Goal: Task Accomplishment & Management: Use online tool/utility

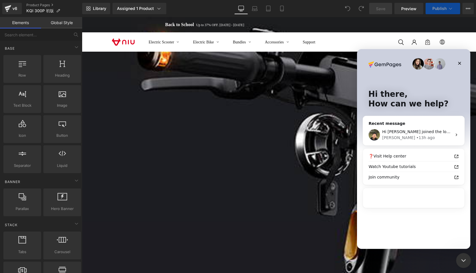
click at [462, 257] on icon "Close Intercom Messenger" at bounding box center [463, 259] width 7 height 7
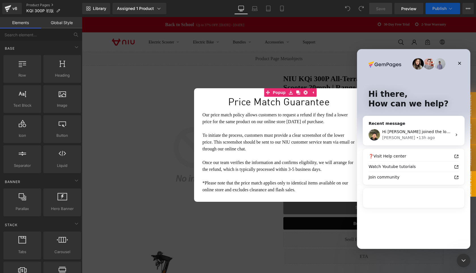
click at [361, 92] on icon at bounding box center [359, 92] width 3 height 3
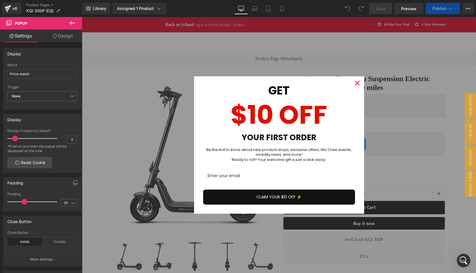
scroll to position [193, 0]
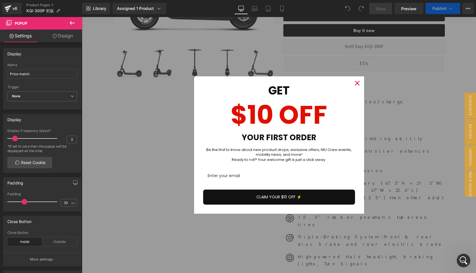
click at [356, 83] on icon "close icon" at bounding box center [357, 83] width 5 height 5
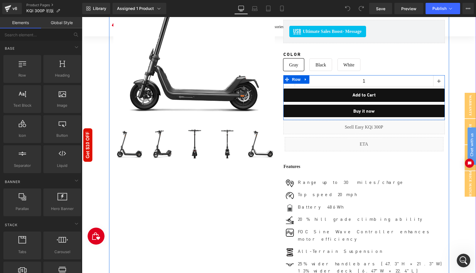
scroll to position [11, 0]
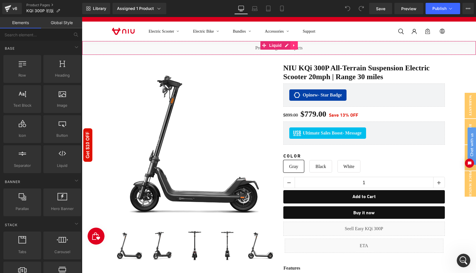
click at [294, 45] on icon at bounding box center [294, 45] width 4 height 4
click at [290, 44] on icon at bounding box center [291, 45] width 4 height 4
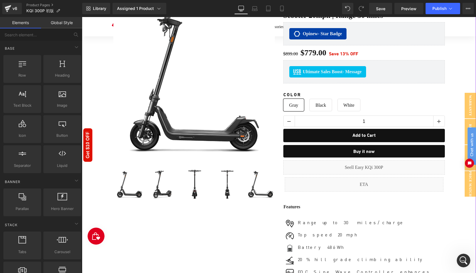
scroll to position [88, 0]
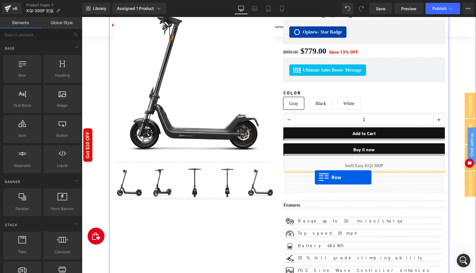
drag, startPoint x: 98, startPoint y: 88, endPoint x: 315, endPoint y: 177, distance: 234.3
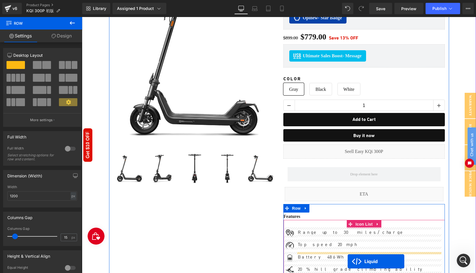
scroll to position [130, 0]
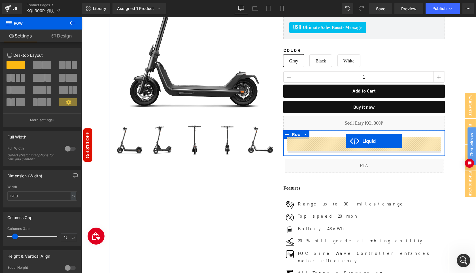
drag, startPoint x: 269, startPoint y: 69, endPoint x: 346, endPoint y: 141, distance: 104.9
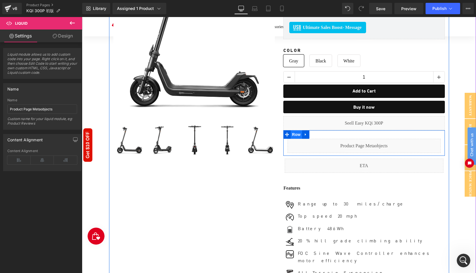
click at [300, 133] on span "Row" at bounding box center [296, 134] width 11 height 9
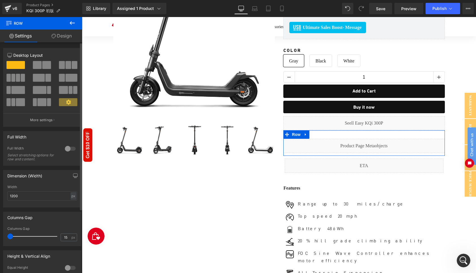
drag, startPoint x: 15, startPoint y: 238, endPoint x: 0, endPoint y: 238, distance: 15.3
click at [0, 238] on div "Columns Gap 15px Columns Gap 15 px" at bounding box center [42, 226] width 85 height 39
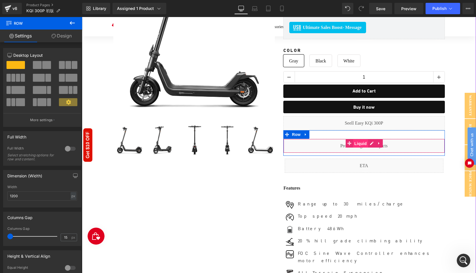
click at [357, 143] on span "Liquid" at bounding box center [360, 143] width 15 height 9
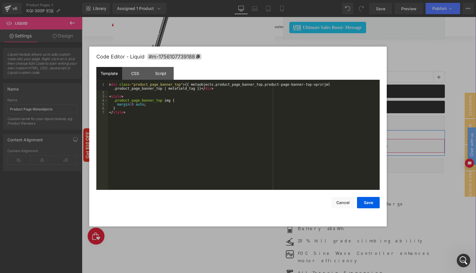
click at [370, 141] on div "Liquid" at bounding box center [365, 146] width 162 height 14
click at [0, 0] on div "< div class = "product_page_banner_top" > {{ metaobjects.product_page_banner_to…" at bounding box center [0, 0] width 0 height 0
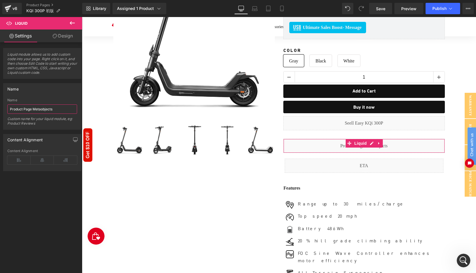
click at [29, 110] on input "Product Page Metaobjects" at bounding box center [42, 108] width 70 height 9
type input "Kqi 300p Metaobjects"
click at [384, 9] on span "Save" at bounding box center [380, 9] width 9 height 6
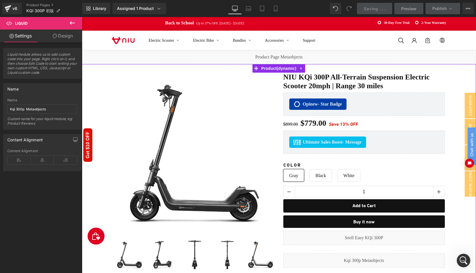
scroll to position [0, 0]
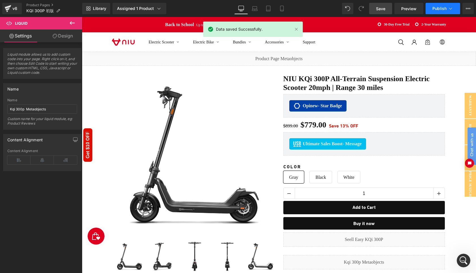
click at [439, 10] on span "Publish" at bounding box center [440, 8] width 14 height 5
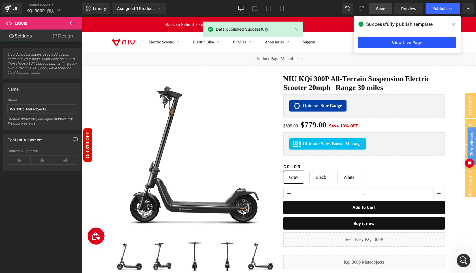
click at [0, 0] on link "View Live Page" at bounding box center [0, 0] width 0 height 0
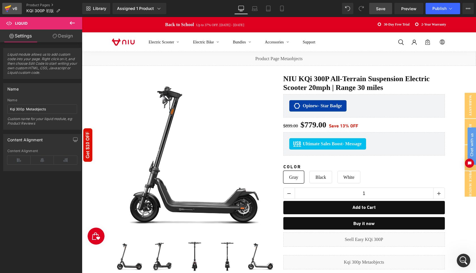
click at [12, 7] on div "v6" at bounding box center [14, 8] width 7 height 7
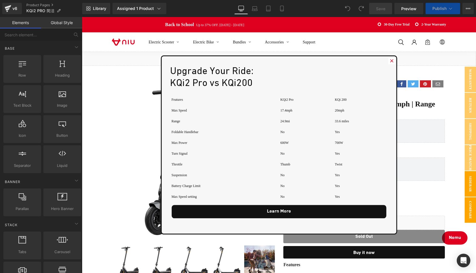
click at [474, 191] on span "Sidebar" at bounding box center [470, 184] width 11 height 26
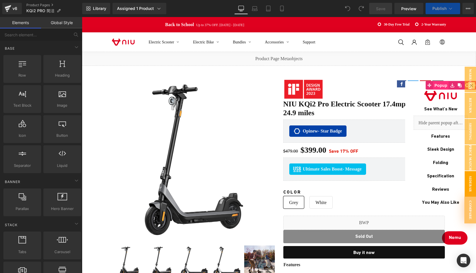
scroll to position [3985, 394]
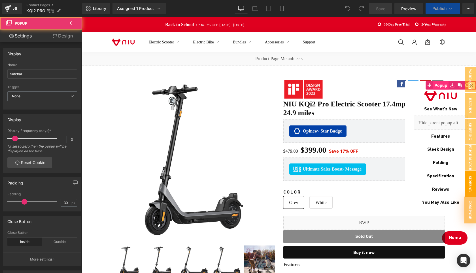
click at [437, 85] on span "Popup" at bounding box center [441, 85] width 16 height 9
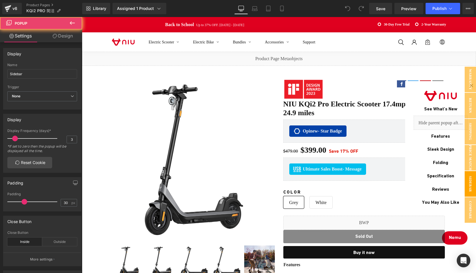
click at [64, 36] on link "Design" at bounding box center [62, 35] width 41 height 13
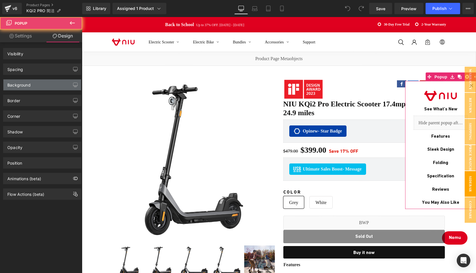
click at [42, 83] on div "Background" at bounding box center [42, 84] width 78 height 11
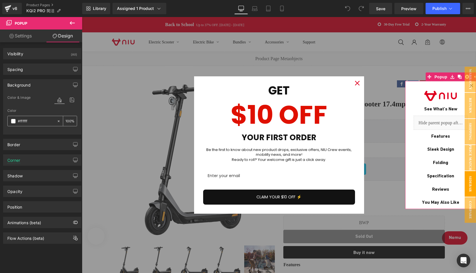
click at [14, 121] on span at bounding box center [13, 121] width 5 height 5
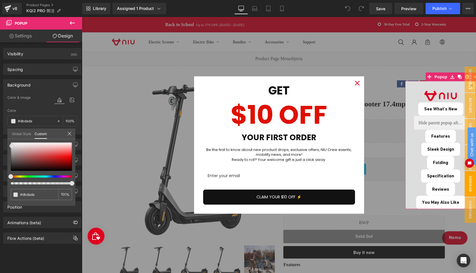
scroll to position [3, 3]
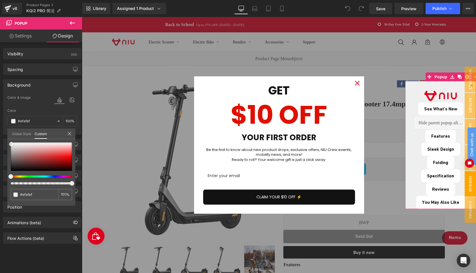
click at [12, 145] on span at bounding box center [11, 144] width 5 height 5
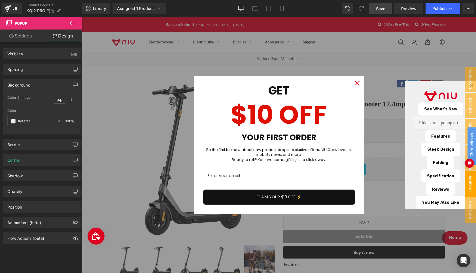
click at [382, 8] on span "Save" at bounding box center [380, 9] width 9 height 6
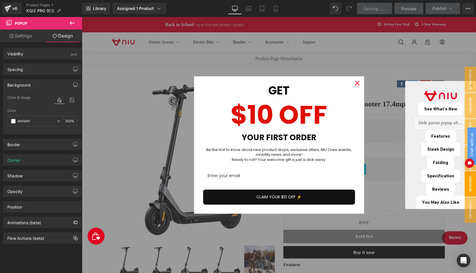
click at [358, 83] on icon "close icon" at bounding box center [357, 83] width 5 height 5
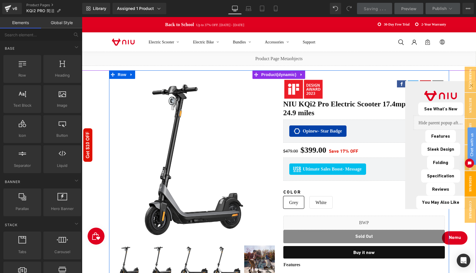
scroll to position [25, 0]
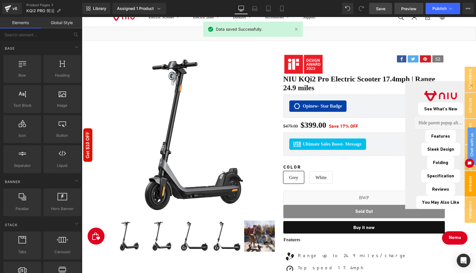
click at [408, 9] on span "Preview" at bounding box center [409, 9] width 15 height 6
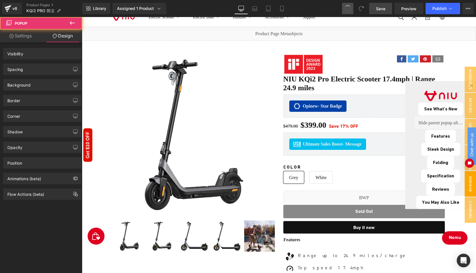
click at [348, 9] on span at bounding box center [347, 8] width 9 height 9
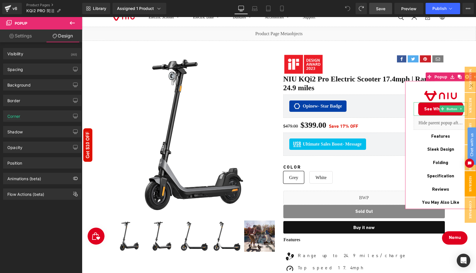
click at [420, 108] on link "See What's New" at bounding box center [441, 108] width 45 height 13
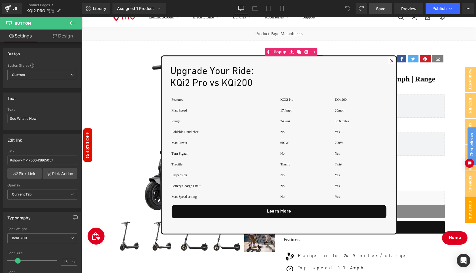
click at [380, 10] on span "Save" at bounding box center [380, 9] width 9 height 6
click at [469, 194] on html "Chat with us" at bounding box center [467, 144] width 17 height 99
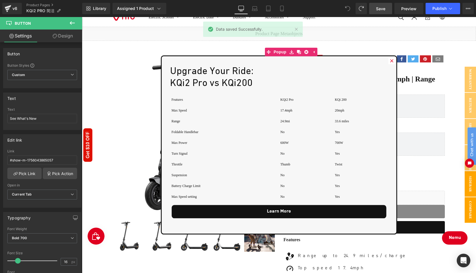
click at [468, 195] on span "Sidebar" at bounding box center [470, 184] width 11 height 26
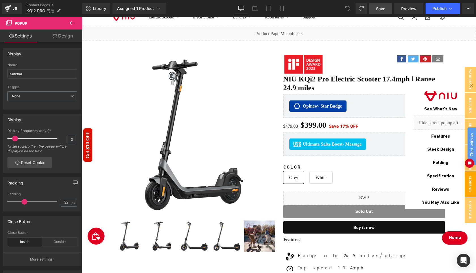
click at [379, 9] on span "Save" at bounding box center [380, 9] width 9 height 6
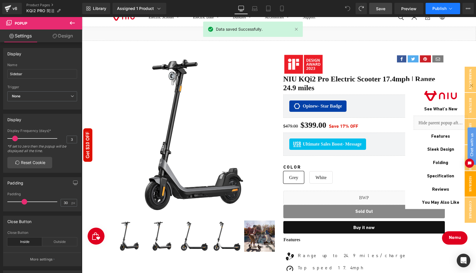
click at [436, 11] on button "Publish" at bounding box center [443, 8] width 35 height 11
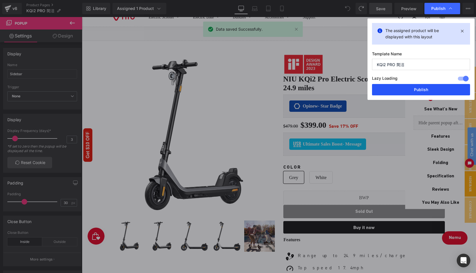
click at [430, 86] on button "Publish" at bounding box center [421, 89] width 98 height 11
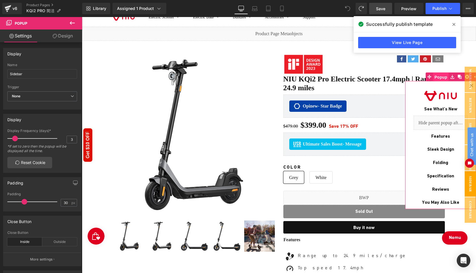
click at [436, 78] on span "Popup" at bounding box center [441, 77] width 16 height 9
click at [61, 36] on link "Design" at bounding box center [62, 35] width 41 height 13
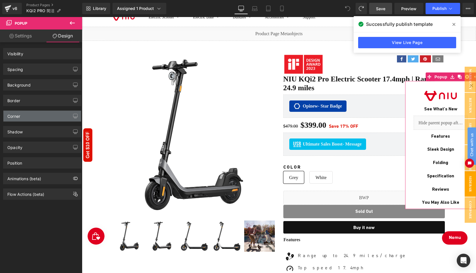
click at [28, 117] on div "Corner" at bounding box center [42, 116] width 78 height 11
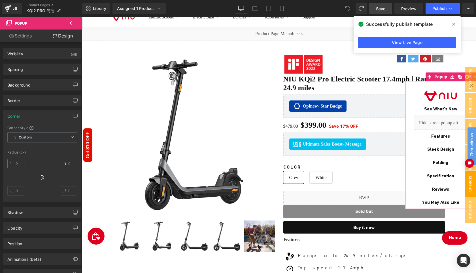
click at [20, 161] on input "text" at bounding box center [15, 163] width 17 height 9
type input "10"
click at [29, 174] on div "10" at bounding box center [42, 179] width 70 height 45
click at [383, 8] on span "Save" at bounding box center [380, 9] width 9 height 6
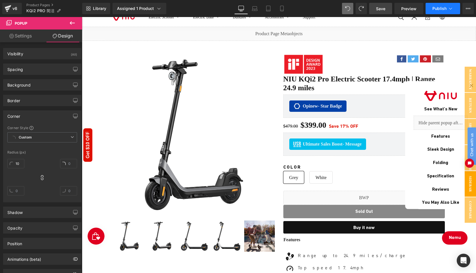
drag, startPoint x: 436, startPoint y: 9, endPoint x: 355, endPoint y: 0, distance: 81.5
click at [436, 9] on span "Publish" at bounding box center [440, 8] width 14 height 5
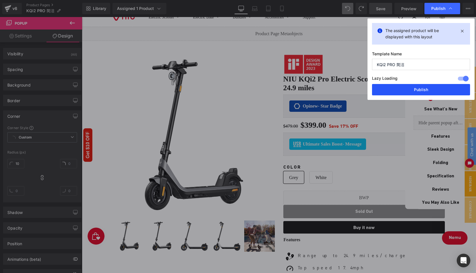
click at [427, 89] on button "Publish" at bounding box center [421, 89] width 98 height 11
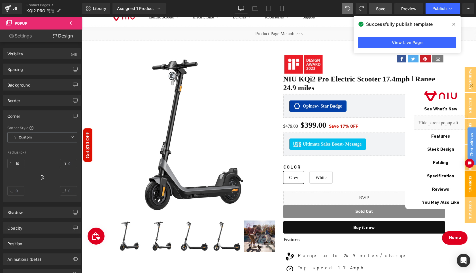
click at [453, 23] on icon at bounding box center [454, 24] width 3 height 3
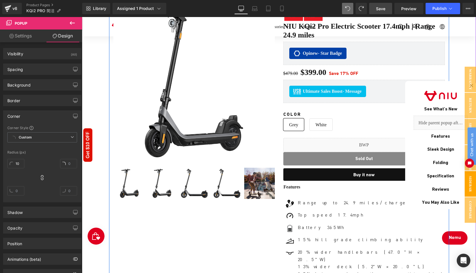
scroll to position [104, 0]
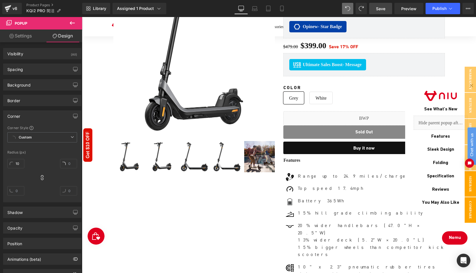
click at [470, 213] on span "Compare" at bounding box center [470, 210] width 11 height 26
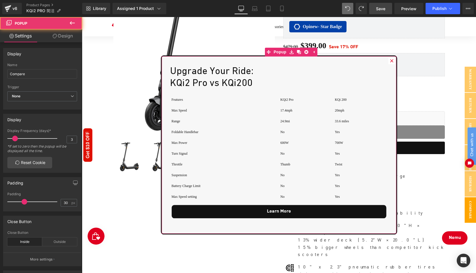
click at [393, 50] on div at bounding box center [279, 52] width 235 height 9
click at [393, 59] on icon at bounding box center [392, 60] width 3 height 3
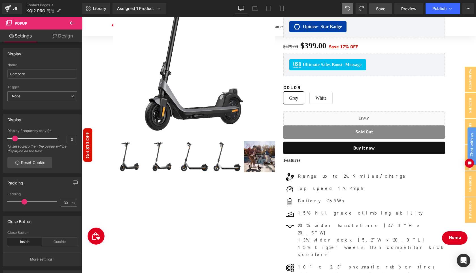
click at [76, 23] on button at bounding box center [72, 23] width 20 height 12
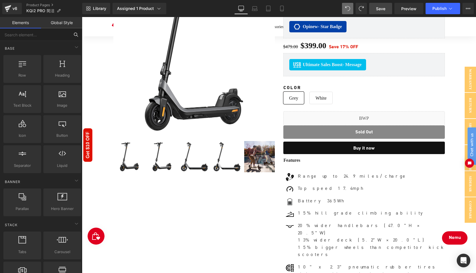
click at [17, 34] on input "text" at bounding box center [35, 34] width 70 height 12
type input "u"
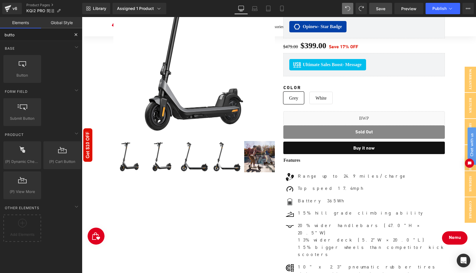
type input "button"
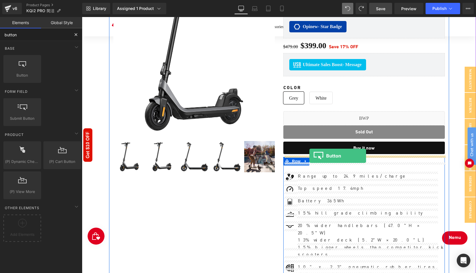
drag, startPoint x: 163, startPoint y: 114, endPoint x: 310, endPoint y: 156, distance: 152.2
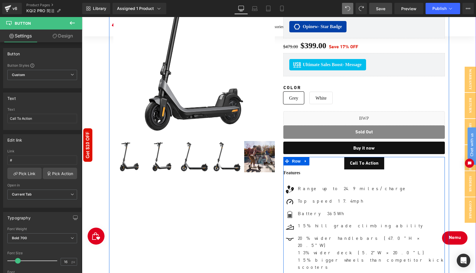
scroll to position [3, 3]
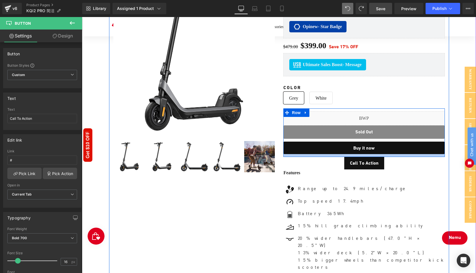
drag, startPoint x: 355, startPoint y: 163, endPoint x: 317, endPoint y: 152, distance: 40.2
click at [317, 152] on div "Image Social Share Row NIU KQi2 Pro Electric Scooter 17.4mph | Range 24.9 miles…" at bounding box center [364, 193] width 170 height 439
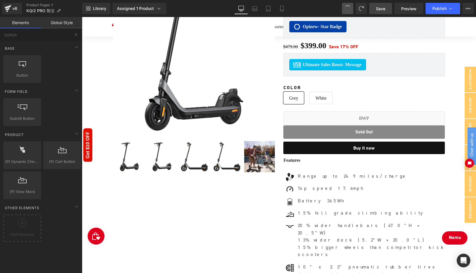
scroll to position [3926, 394]
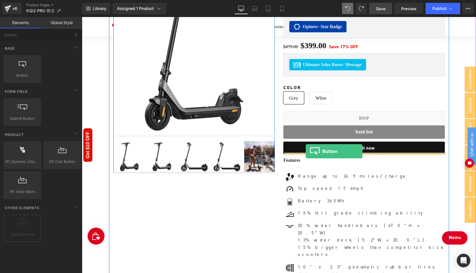
drag, startPoint x: 132, startPoint y: 96, endPoint x: 306, endPoint y: 151, distance: 182.5
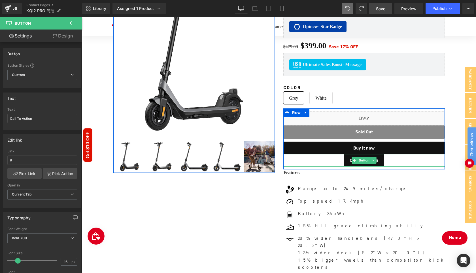
scroll to position [3940, 394]
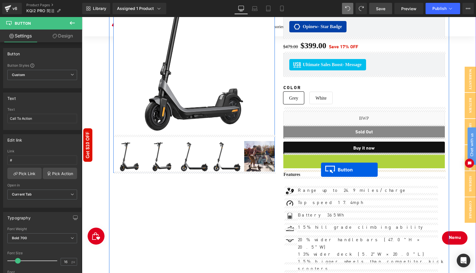
drag, startPoint x: 361, startPoint y: 161, endPoint x: 321, endPoint y: 170, distance: 40.5
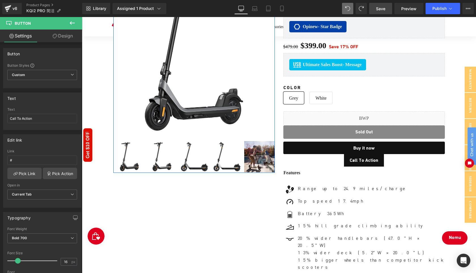
scroll to position [3, 3]
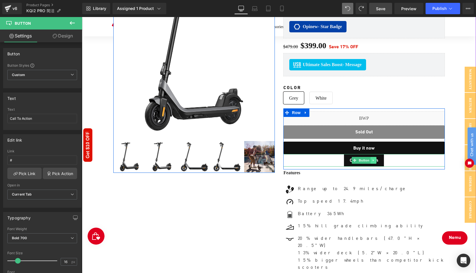
click at [372, 159] on link at bounding box center [374, 160] width 6 height 7
click at [377, 160] on icon at bounding box center [376, 160] width 3 height 3
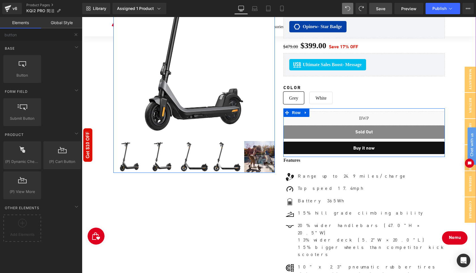
scroll to position [3926, 394]
click at [231, 231] on div "Sale Off (P) Image" at bounding box center [279, 185] width 340 height 438
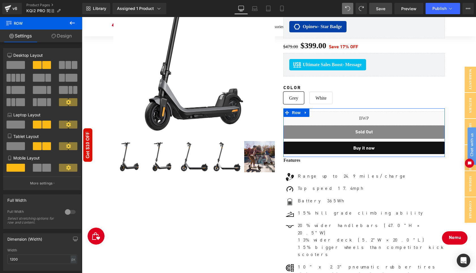
click at [70, 24] on icon at bounding box center [72, 23] width 7 height 7
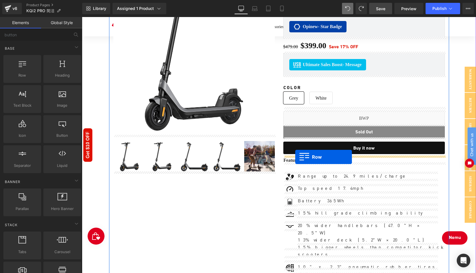
drag, startPoint x: 92, startPoint y: 90, endPoint x: 296, endPoint y: 157, distance: 214.2
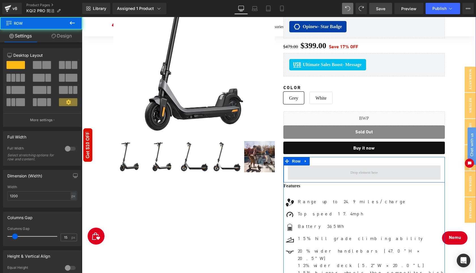
scroll to position [3952, 394]
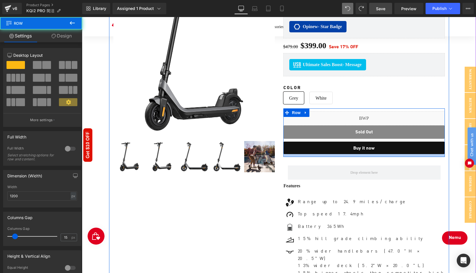
drag, startPoint x: 311, startPoint y: 171, endPoint x: 345, endPoint y: 153, distance: 38.6
click at [345, 153] on div "Image Social Share Row NIU KQi2 Pro Electric Scooter 17.4mph | Range 24.9 miles…" at bounding box center [364, 200] width 170 height 452
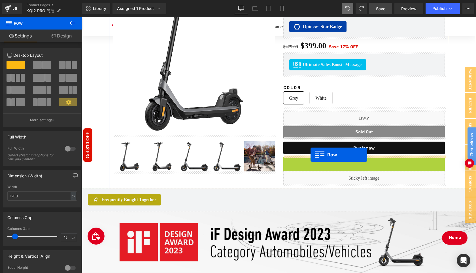
scroll to position [3, 3]
drag, startPoint x: 296, startPoint y: 160, endPoint x: 307, endPoint y: 162, distance: 11.2
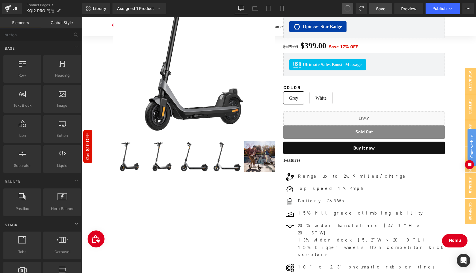
scroll to position [3926, 394]
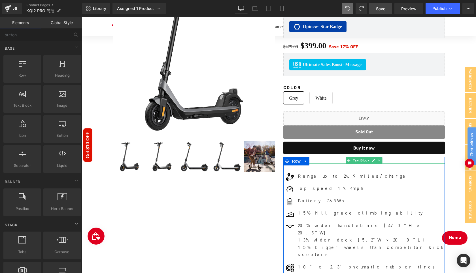
click at [318, 159] on p "Features" at bounding box center [364, 160] width 161 height 7
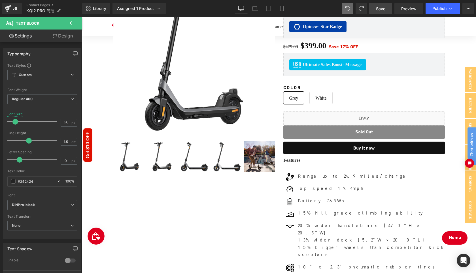
click at [73, 22] on icon at bounding box center [72, 23] width 7 height 7
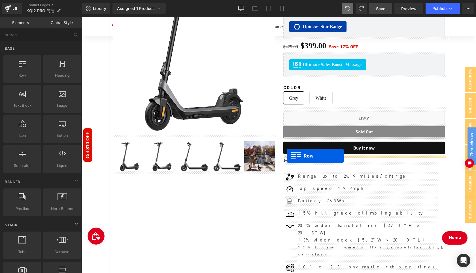
drag, startPoint x: 101, startPoint y: 87, endPoint x: 287, endPoint y: 156, distance: 198.8
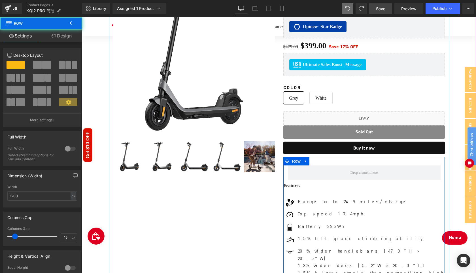
scroll to position [3952, 394]
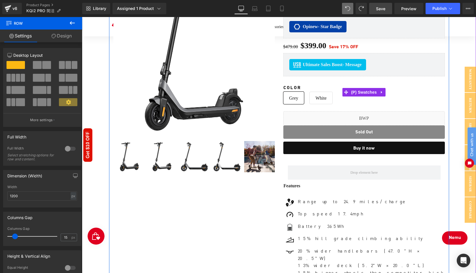
drag, startPoint x: 343, startPoint y: 169, endPoint x: 335, endPoint y: 91, distance: 77.8
click at [335, 91] on div "Image Social Share Row NIU KQi2 Pro Electric Scooter 17.4mph | Range 24.9 miles…" at bounding box center [364, 200] width 170 height 452
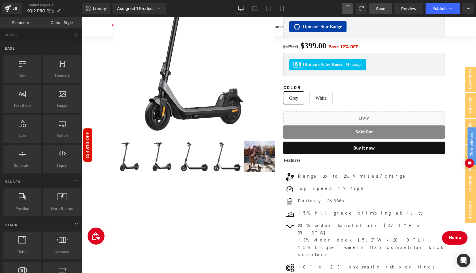
scroll to position [3926, 394]
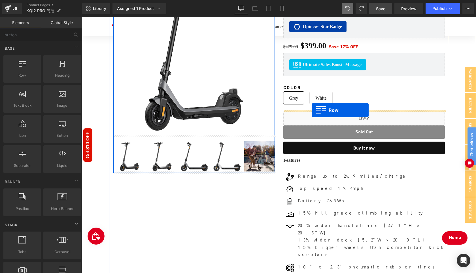
drag, startPoint x: 113, startPoint y: 80, endPoint x: 312, endPoint y: 110, distance: 201.0
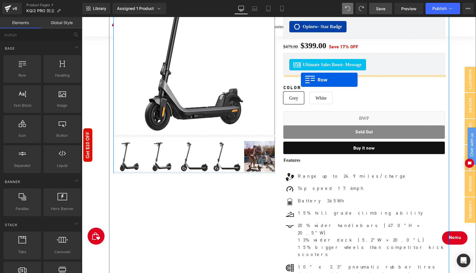
drag, startPoint x: 106, startPoint y: 83, endPoint x: 301, endPoint y: 80, distance: 195.2
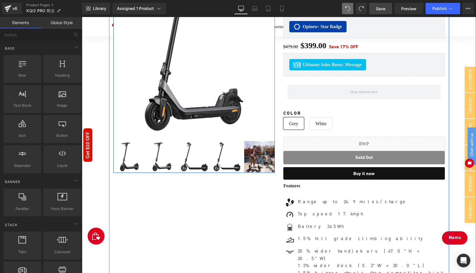
scroll to position [3952, 394]
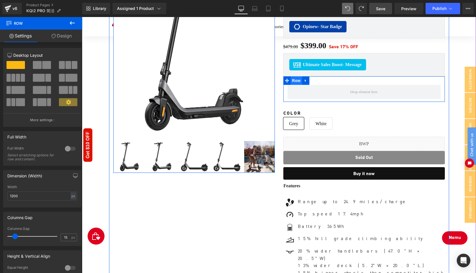
click at [295, 81] on span "Row" at bounding box center [296, 80] width 11 height 9
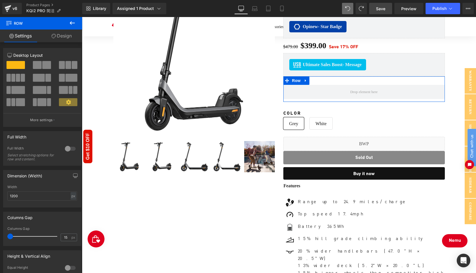
drag, startPoint x: 14, startPoint y: 238, endPoint x: 0, endPoint y: 238, distance: 13.6
click at [0, 238] on div "Columns Gap 15px Columns Gap 15 px" at bounding box center [42, 226] width 85 height 39
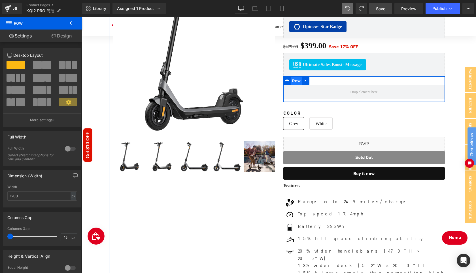
click at [296, 81] on span "Row" at bounding box center [296, 81] width 11 height 9
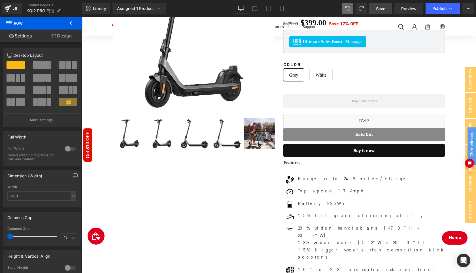
scroll to position [124, 0]
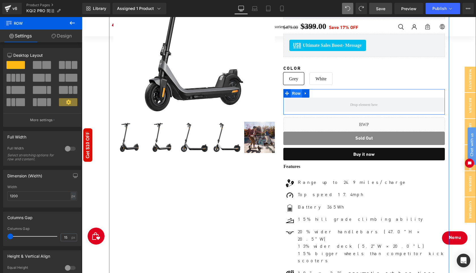
click at [294, 93] on span "Row" at bounding box center [296, 93] width 11 height 9
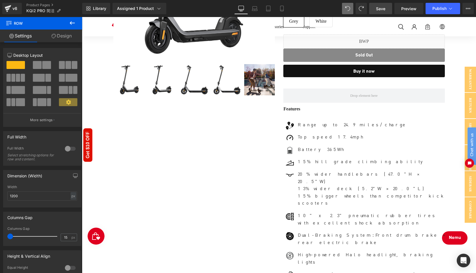
scroll to position [160, 0]
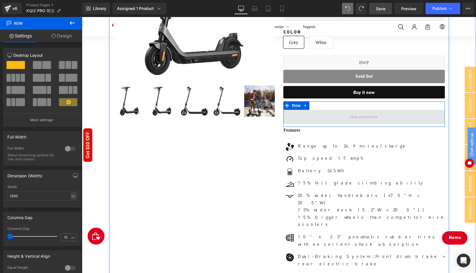
click at [349, 114] on span at bounding box center [364, 117] width 31 height 9
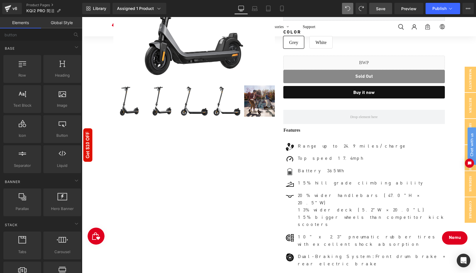
click at [65, 24] on link "Global Style" at bounding box center [61, 22] width 41 height 11
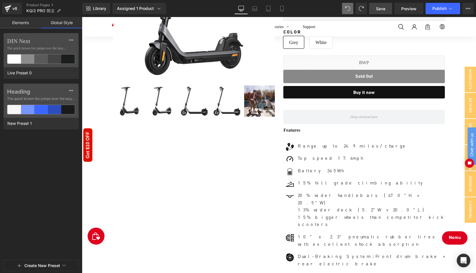
click at [22, 21] on link "Elements" at bounding box center [20, 22] width 41 height 11
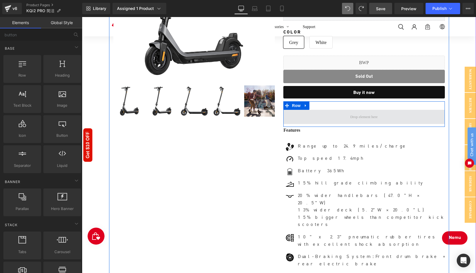
click at [357, 115] on span at bounding box center [364, 117] width 31 height 9
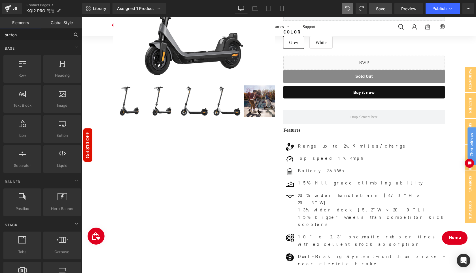
click at [31, 31] on input "button" at bounding box center [35, 34] width 70 height 12
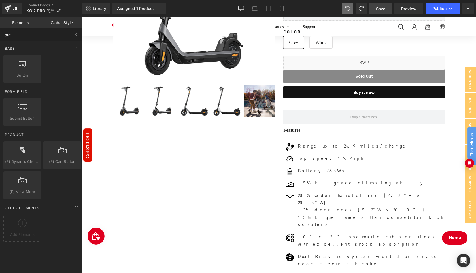
type input "butt"
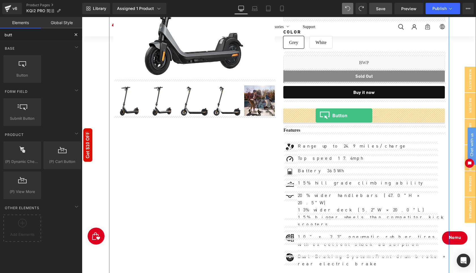
drag, startPoint x: 104, startPoint y: 85, endPoint x: 316, endPoint y: 115, distance: 214.4
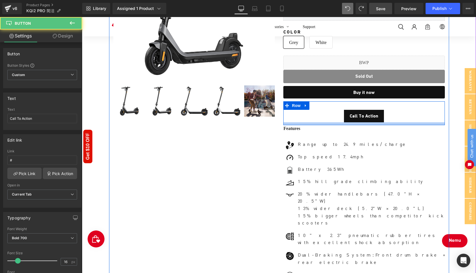
scroll to position [3950, 394]
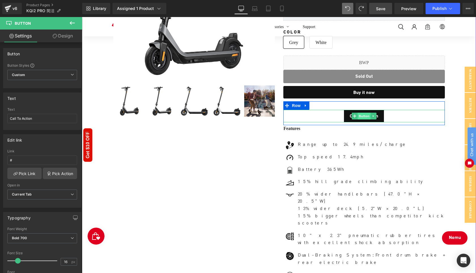
click at [363, 116] on span "Button" at bounding box center [364, 116] width 13 height 7
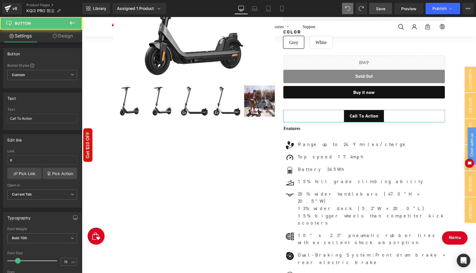
click at [56, 34] on icon at bounding box center [55, 36] width 5 height 5
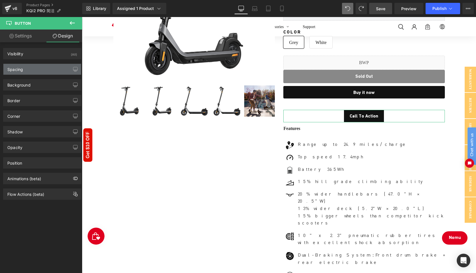
click at [33, 71] on div "Spacing" at bounding box center [42, 69] width 78 height 11
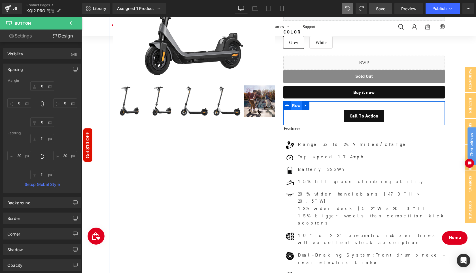
click at [291, 106] on span "Row" at bounding box center [296, 105] width 11 height 9
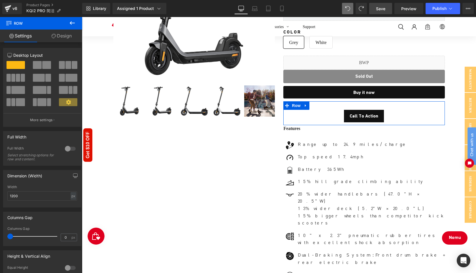
click at [62, 40] on link "Design" at bounding box center [61, 35] width 41 height 13
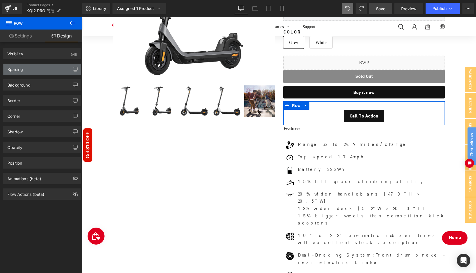
click at [31, 72] on div "Spacing" at bounding box center [42, 69] width 78 height 11
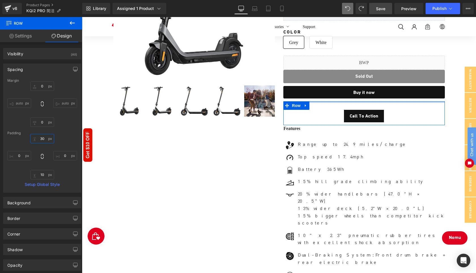
click at [43, 139] on input "30" at bounding box center [42, 138] width 24 height 9
type input "10"
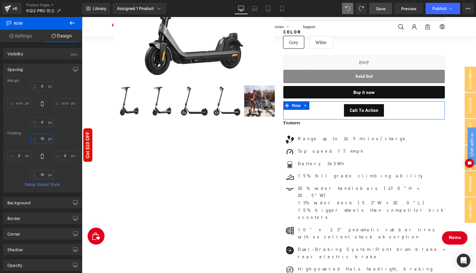
scroll to position [3, 3]
click at [360, 109] on span "Button" at bounding box center [364, 110] width 13 height 7
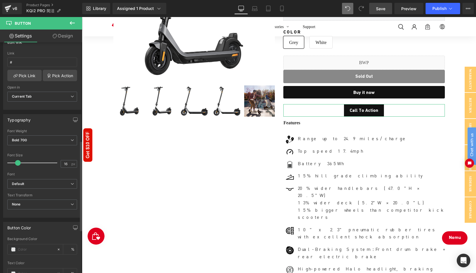
scroll to position [68, 0]
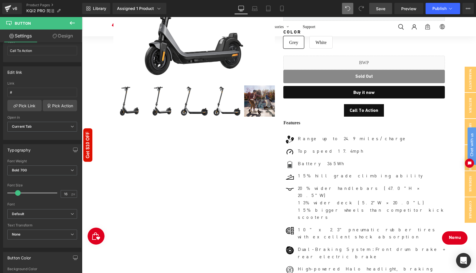
click at [464, 258] on icon "Open Intercom Messenger" at bounding box center [464, 260] width 7 height 7
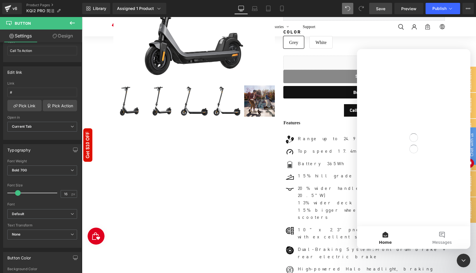
scroll to position [0, 0]
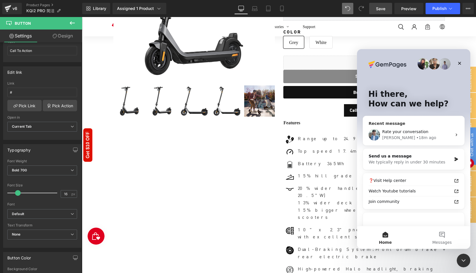
click at [428, 136] on div "[PERSON_NAME] • 18m ago" at bounding box center [418, 138] width 70 height 6
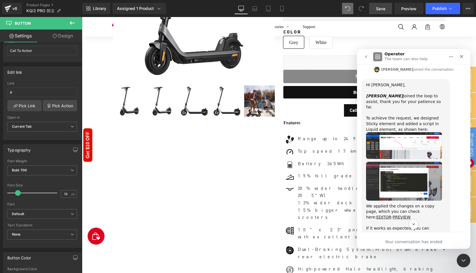
scroll to position [463, 0]
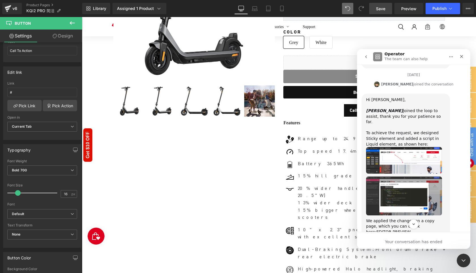
click at [416, 147] on img "Mona says…" at bounding box center [404, 160] width 76 height 27
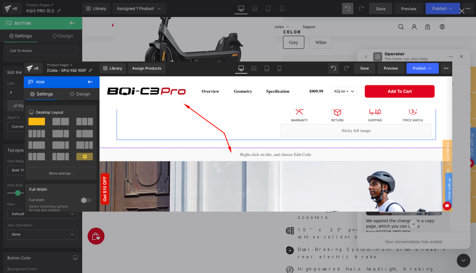
scroll to position [0, 0]
click at [415, 148] on img "Close" at bounding box center [238, 137] width 429 height 150
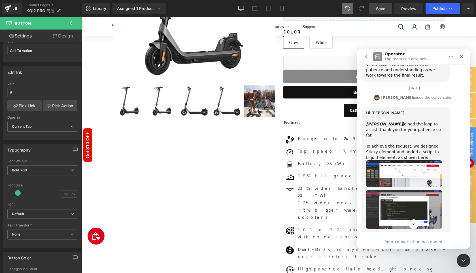
scroll to position [461, 0]
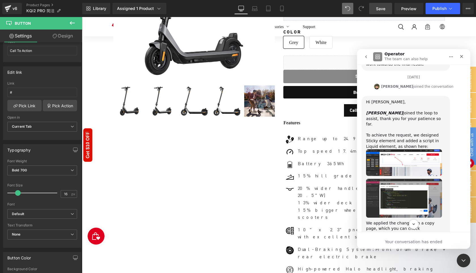
click at [412, 158] on img "Mona says…" at bounding box center [404, 162] width 76 height 27
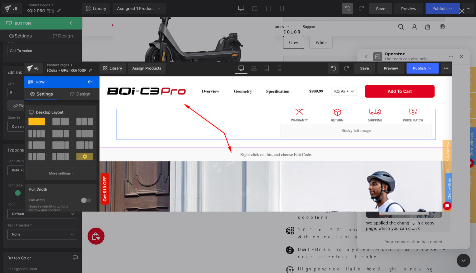
click at [410, 157] on img "Close" at bounding box center [238, 137] width 429 height 150
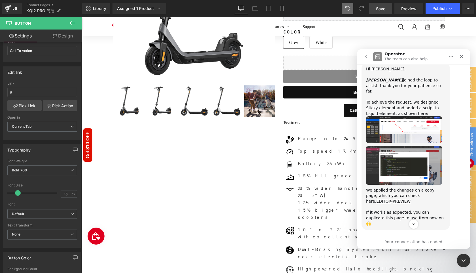
scroll to position [493, 0]
click at [402, 151] on img "Mona says…" at bounding box center [404, 165] width 76 height 39
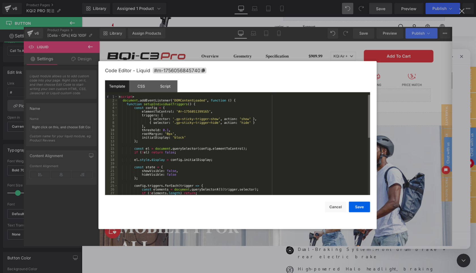
click at [398, 159] on img "Close" at bounding box center [238, 136] width 429 height 219
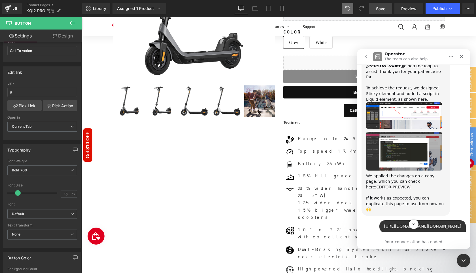
scroll to position [518, 0]
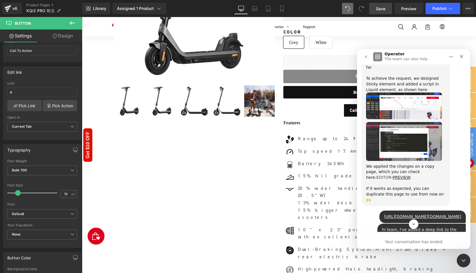
click at [392, 175] on link "EDITOR" at bounding box center [384, 177] width 15 height 5
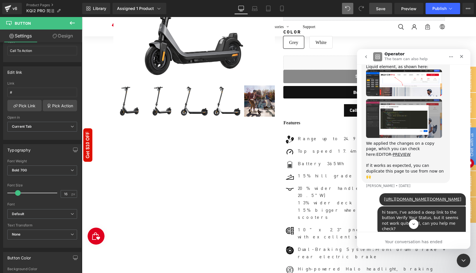
scroll to position [545, 0]
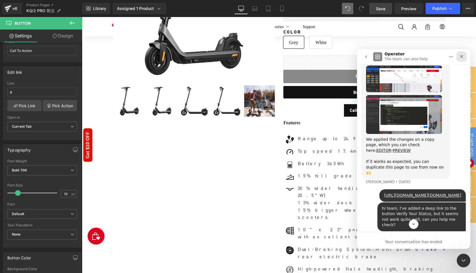
click at [460, 56] on icon "Close" at bounding box center [462, 56] width 5 height 5
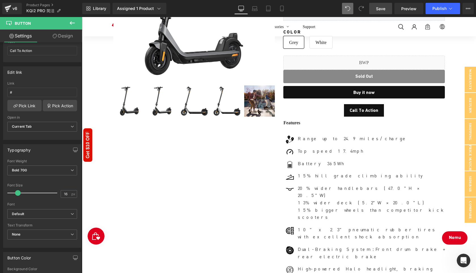
scroll to position [1762, 0]
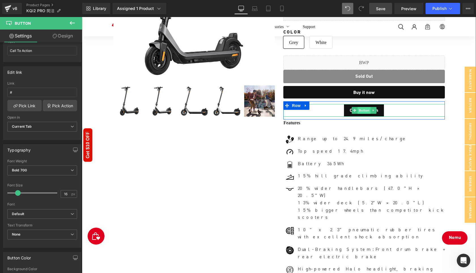
drag, startPoint x: 136, startPoint y: 154, endPoint x: 362, endPoint y: 109, distance: 230.6
click at [362, 109] on span "Button" at bounding box center [364, 110] width 13 height 7
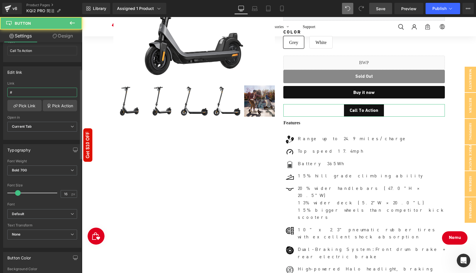
click at [34, 91] on input "#" at bounding box center [42, 92] width 70 height 9
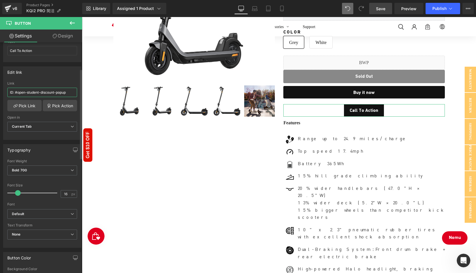
click at [15, 92] on input "ID: #open-student-discount-popup" at bounding box center [42, 92] width 70 height 9
click at [41, 91] on input "#open-student-discount-popup" at bounding box center [42, 92] width 70 height 9
type input "#open-student-discount-popup"
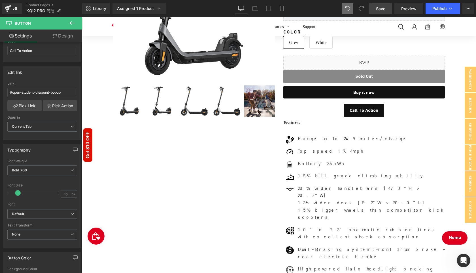
click at [381, 9] on span "Save" at bounding box center [380, 9] width 9 height 6
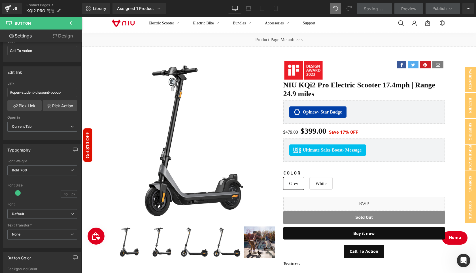
scroll to position [0, 0]
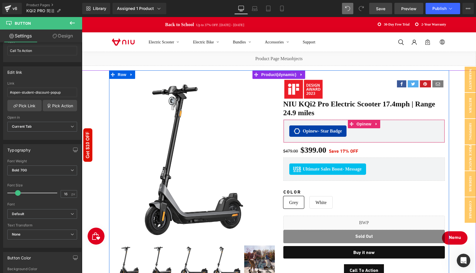
click at [406, 10] on span "Preview" at bounding box center [409, 9] width 15 height 6
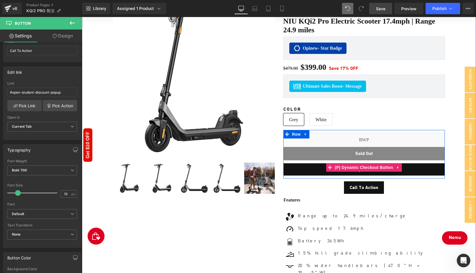
scroll to position [112, 0]
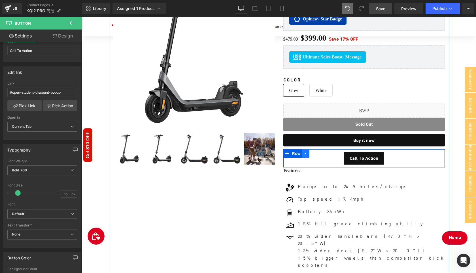
click at [296, 152] on span "Row" at bounding box center [296, 153] width 11 height 9
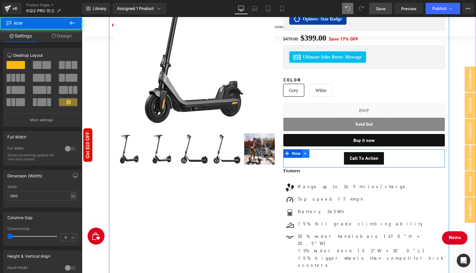
click at [307, 152] on icon at bounding box center [306, 153] width 4 height 4
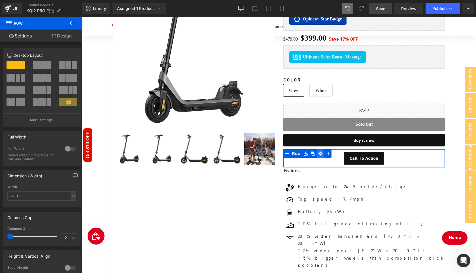
click at [322, 151] on icon at bounding box center [321, 153] width 4 height 4
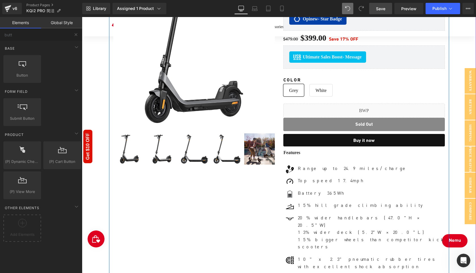
scroll to position [3926, 394]
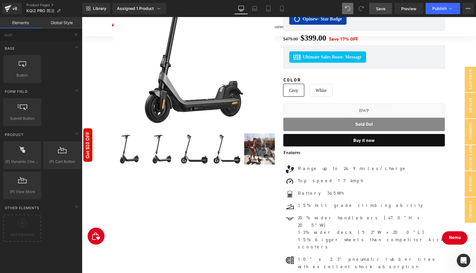
click at [382, 5] on link "Save" at bounding box center [381, 8] width 23 height 11
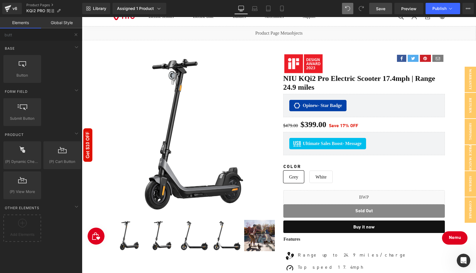
click at [382, 9] on span "Save" at bounding box center [380, 9] width 9 height 6
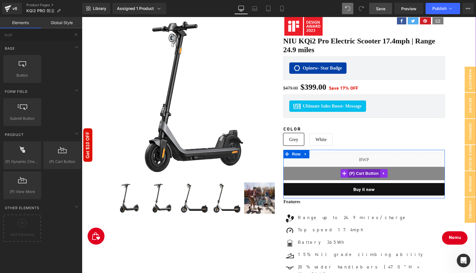
click at [358, 173] on span "(P) Cart Button" at bounding box center [364, 173] width 32 height 9
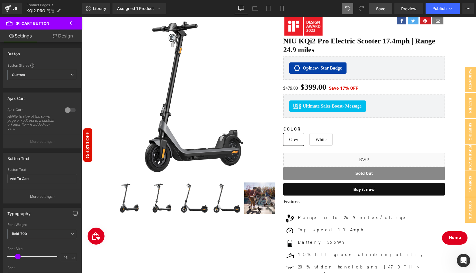
click at [383, 9] on span "Save" at bounding box center [380, 9] width 9 height 6
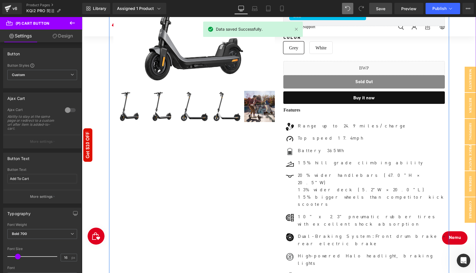
scroll to position [0, 0]
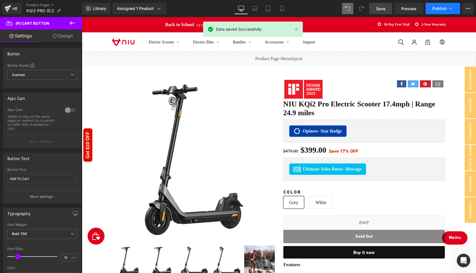
drag, startPoint x: 353, startPoint y: 1, endPoint x: 437, endPoint y: 10, distance: 84.4
click at [437, 10] on span "Publish" at bounding box center [440, 8] width 14 height 5
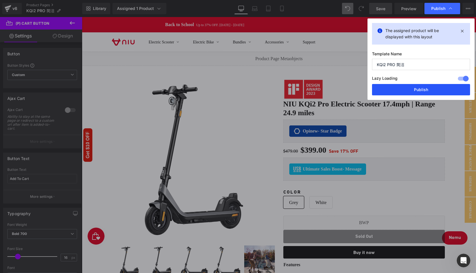
click at [425, 89] on button "Publish" at bounding box center [421, 89] width 98 height 11
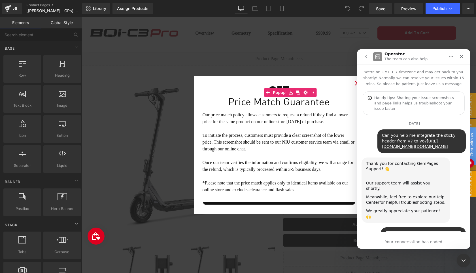
drag, startPoint x: 324, startPoint y: 82, endPoint x: 385, endPoint y: 42, distance: 72.3
click at [324, 82] on div at bounding box center [238, 128] width 476 height 256
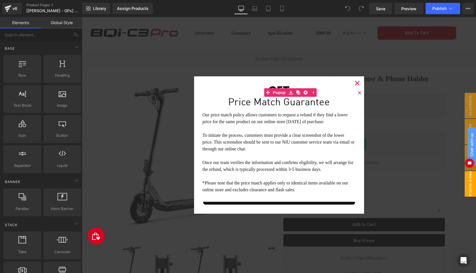
scroll to position [1762, 0]
click at [407, 10] on span "Preview" at bounding box center [409, 9] width 15 height 6
click at [357, 83] on icon "close icon" at bounding box center [357, 83] width 5 height 5
click at [359, 93] on icon at bounding box center [359, 92] width 3 height 3
click at [383, 105] on div "Opinew - Star Badge" at bounding box center [365, 105] width 150 height 11
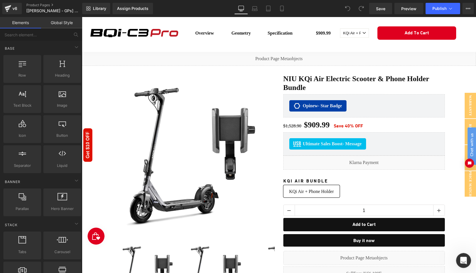
click at [463, 262] on icon "Open Intercom Messenger" at bounding box center [463, 259] width 9 height 9
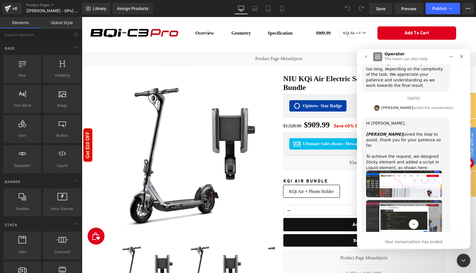
scroll to position [442, 0]
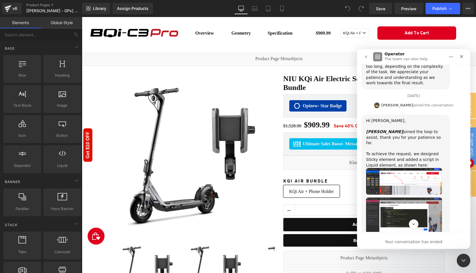
click at [406, 181] on img "Mona says…" at bounding box center [404, 181] width 76 height 27
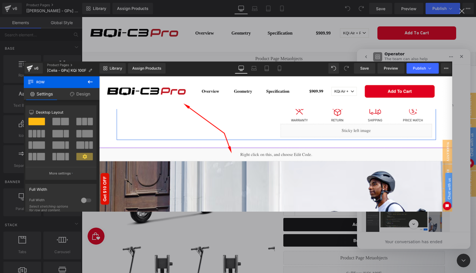
click at [405, 183] on img "Close" at bounding box center [238, 137] width 429 height 150
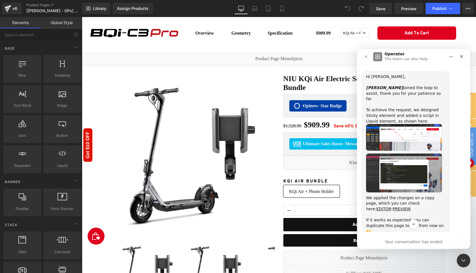
scroll to position [495, 0]
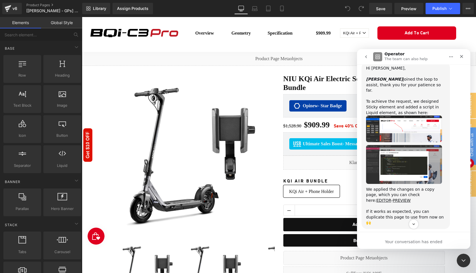
click at [410, 167] on img "Mona says…" at bounding box center [404, 164] width 76 height 39
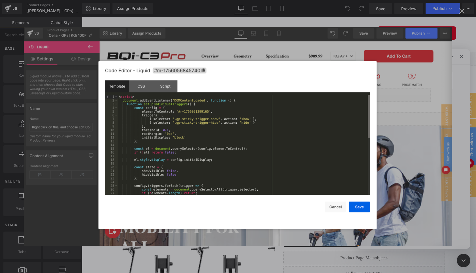
click at [421, 155] on img "Close" at bounding box center [238, 136] width 429 height 219
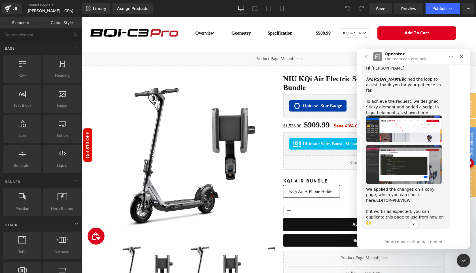
scroll to position [509, 0]
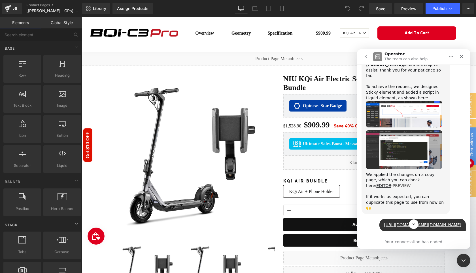
click at [393, 183] on link "PREVIEW" at bounding box center [402, 185] width 18 height 5
click at [462, 258] on icon "Close Intercom Messenger" at bounding box center [463, 259] width 7 height 7
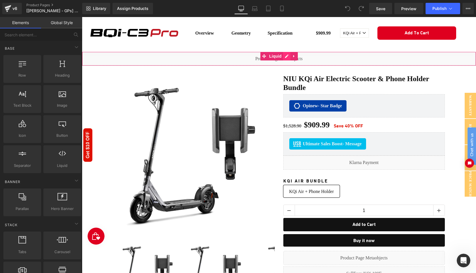
click at [286, 55] on div "Liquid" at bounding box center [279, 59] width 395 height 14
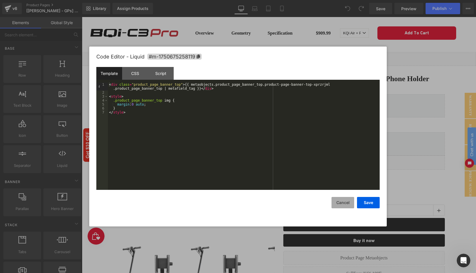
click at [0, 0] on button "Cancel" at bounding box center [0, 0] width 0 height 0
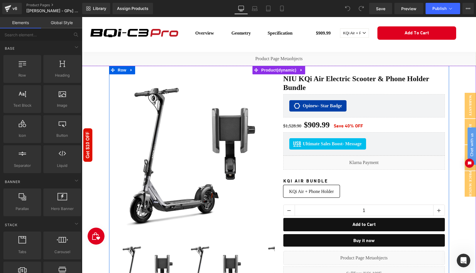
scroll to position [10, 0]
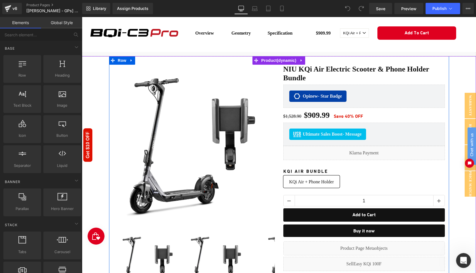
click at [464, 258] on icon "Open Intercom Messenger" at bounding box center [463, 259] width 9 height 9
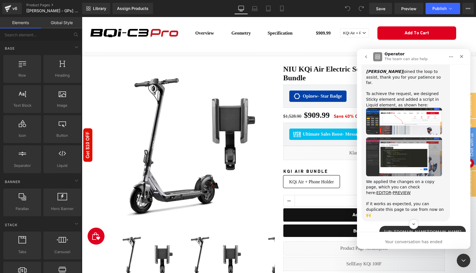
scroll to position [450, 0]
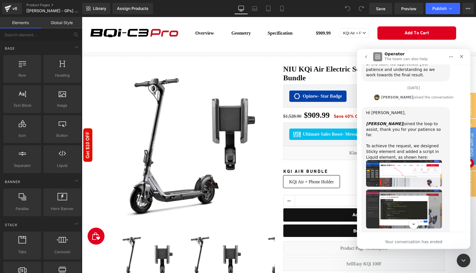
click at [407, 170] on img "Mona says…" at bounding box center [404, 173] width 76 height 27
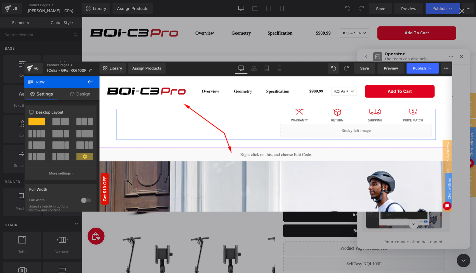
scroll to position [0, 0]
click at [404, 169] on img "Close" at bounding box center [238, 137] width 429 height 150
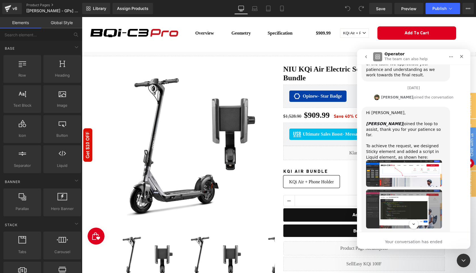
click at [404, 193] on img "Mona says…" at bounding box center [404, 208] width 76 height 39
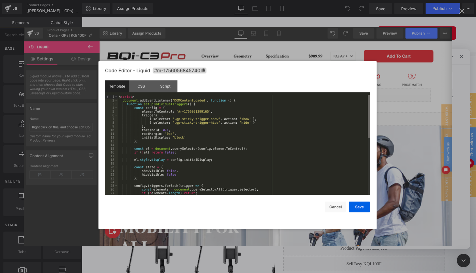
click at [404, 193] on img "Close" at bounding box center [238, 136] width 429 height 219
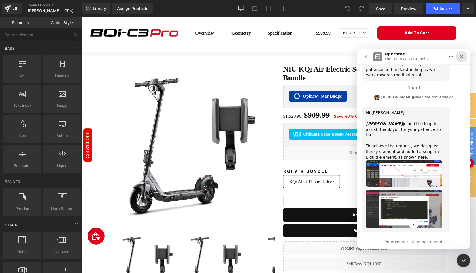
click at [461, 55] on icon "Close" at bounding box center [462, 56] width 5 height 5
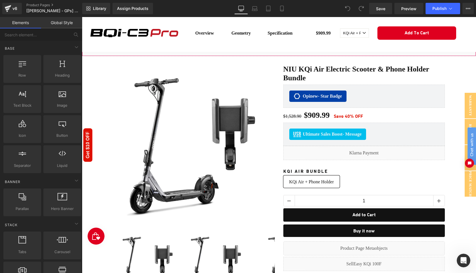
click at [160, 51] on div "Liquid" at bounding box center [279, 49] width 395 height 14
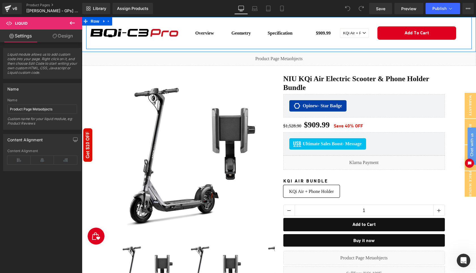
click at [184, 45] on div "Overview Text Block Geometry Text Block Specification Text Block Row $909.99 (P…" at bounding box center [328, 33] width 290 height 32
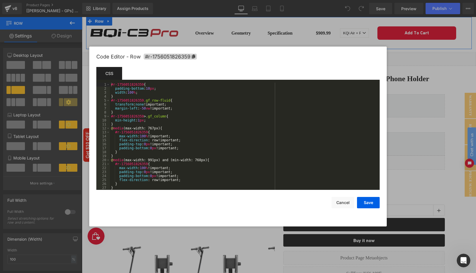
click at [173, 0] on div "You are previewing how the will restyle your page. You can not edit Elements in…" at bounding box center [238, 0] width 476 height 0
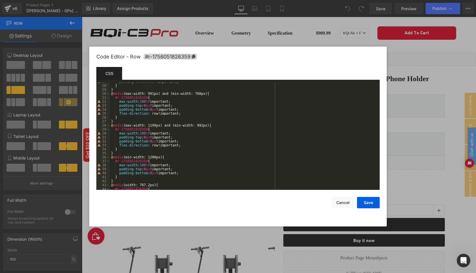
scroll to position [95, 0]
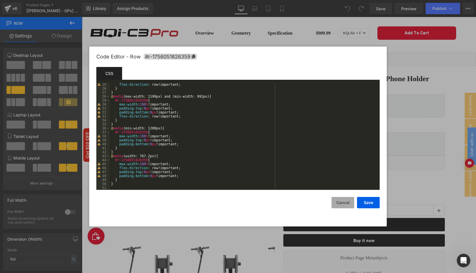
click at [0, 0] on button "Cancel" at bounding box center [0, 0] width 0 height 0
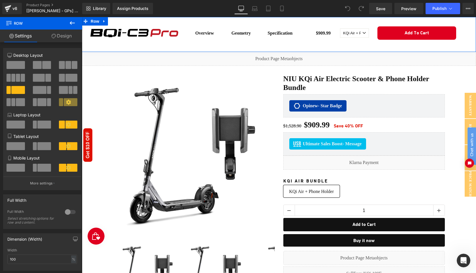
click at [84, 41] on div "Image Overview Text Block Geometry Text Block Specification Text Block Row $909…" at bounding box center [279, 33] width 395 height 32
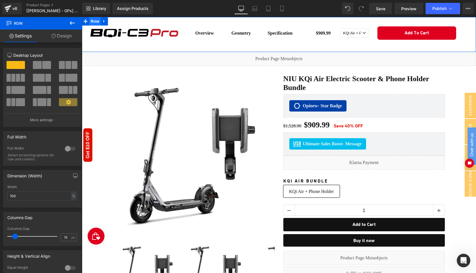
click at [93, 22] on span "Row" at bounding box center [94, 21] width 11 height 9
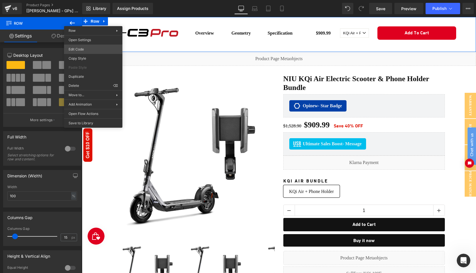
click at [85, 50] on body "Row You are previewing how the will restyle your page. You can not edit Element…" at bounding box center [238, 136] width 476 height 273
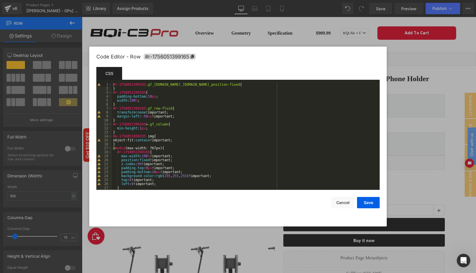
scroll to position [12, 0]
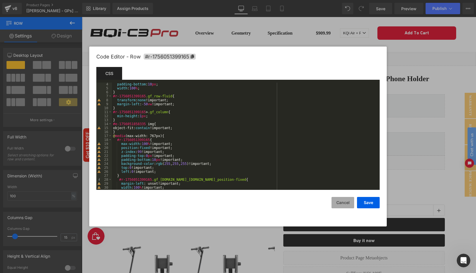
click at [348, 201] on button "Cancel" at bounding box center [343, 202] width 23 height 11
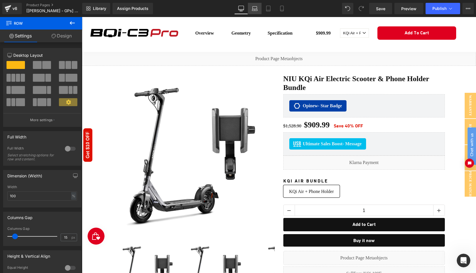
click at [255, 10] on icon at bounding box center [255, 9] width 6 height 6
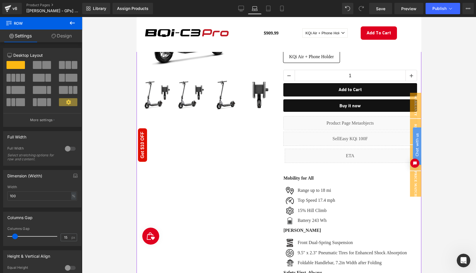
scroll to position [0, 0]
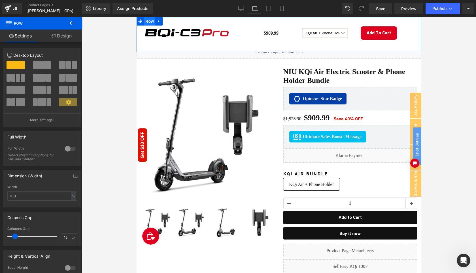
click at [148, 22] on span "Row" at bounding box center [149, 21] width 11 height 9
click at [64, 37] on link "Design" at bounding box center [61, 35] width 41 height 13
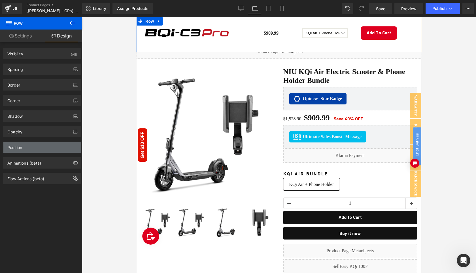
click at [45, 148] on div "Position" at bounding box center [42, 147] width 78 height 11
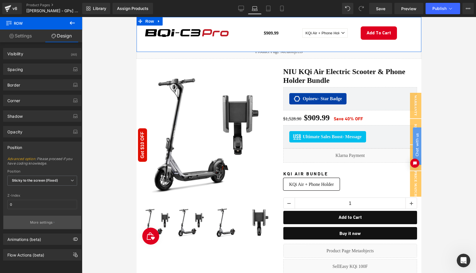
click at [44, 222] on p "More settings" at bounding box center [41, 222] width 23 height 5
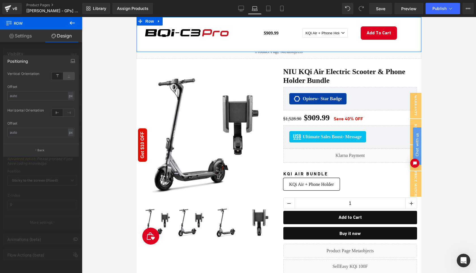
click at [70, 76] on icon at bounding box center [68, 75] width 11 height 7
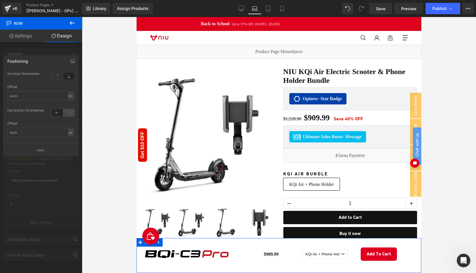
click at [69, 113] on icon at bounding box center [68, 112] width 11 height 7
click at [58, 113] on icon at bounding box center [57, 112] width 11 height 7
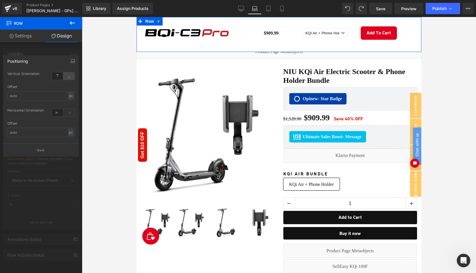
click at [71, 76] on icon at bounding box center [68, 75] width 11 height 7
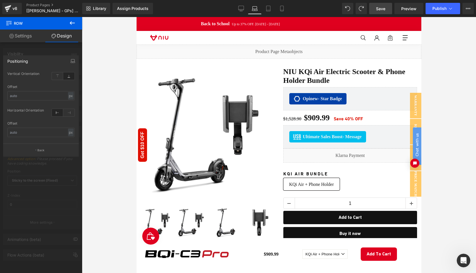
click at [378, 11] on span "Save" at bounding box center [380, 9] width 9 height 6
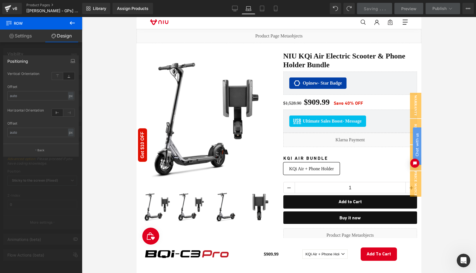
scroll to position [14, 0]
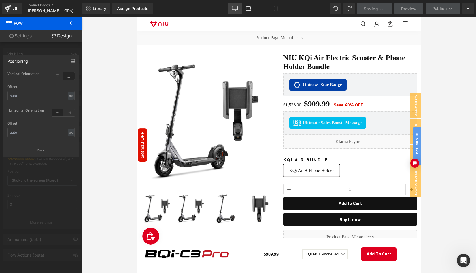
drag, startPoint x: 234, startPoint y: 7, endPoint x: 159, endPoint y: 2, distance: 75.6
click at [234, 7] on icon at bounding box center [235, 9] width 6 height 6
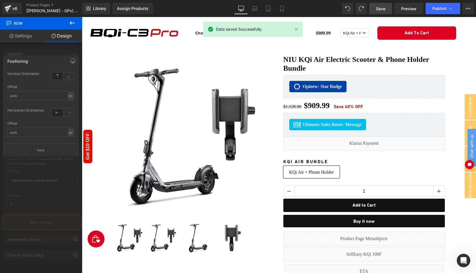
scroll to position [0, 0]
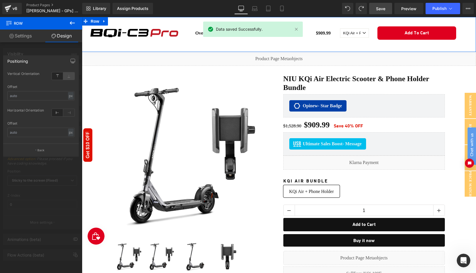
click at [70, 77] on icon at bounding box center [68, 75] width 11 height 7
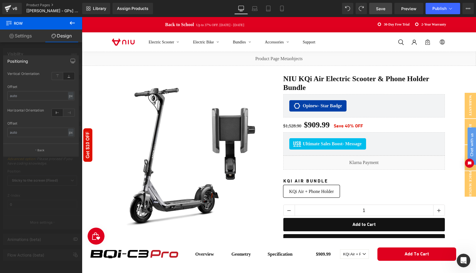
click at [384, 9] on span "Save" at bounding box center [380, 9] width 9 height 6
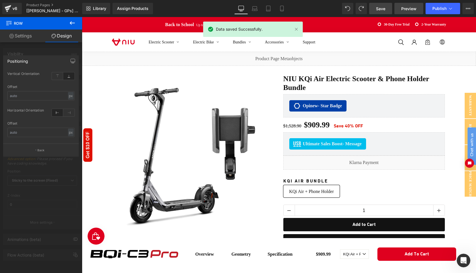
click at [406, 9] on span "Preview" at bounding box center [409, 9] width 15 height 6
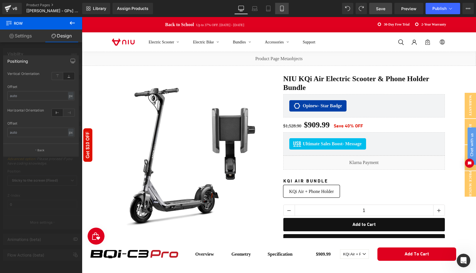
click at [282, 7] on icon at bounding box center [282, 9] width 6 height 6
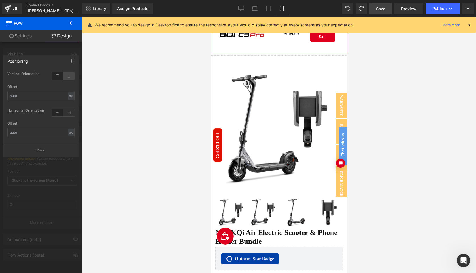
click at [69, 78] on icon at bounding box center [68, 75] width 11 height 7
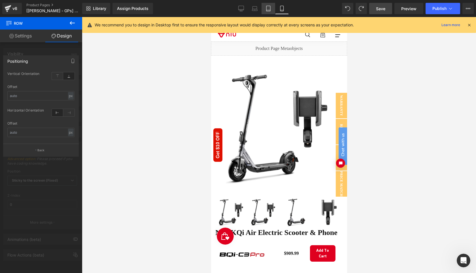
drag, startPoint x: 269, startPoint y: 10, endPoint x: 22, endPoint y: 55, distance: 251.1
click at [269, 10] on icon at bounding box center [269, 9] width 6 height 6
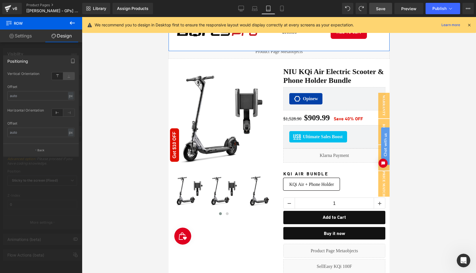
click at [69, 77] on icon at bounding box center [68, 75] width 11 height 7
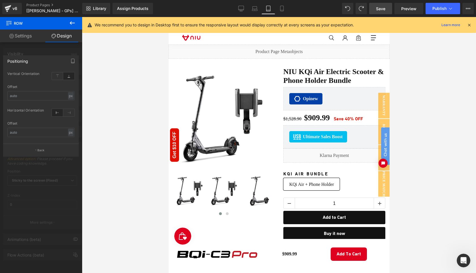
click at [381, 8] on span "Save" at bounding box center [380, 9] width 9 height 6
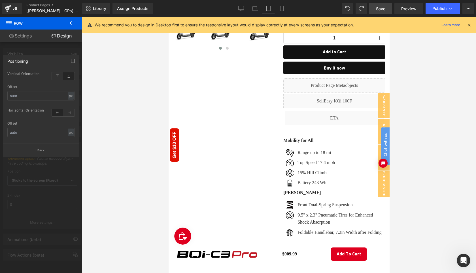
scroll to position [22, 0]
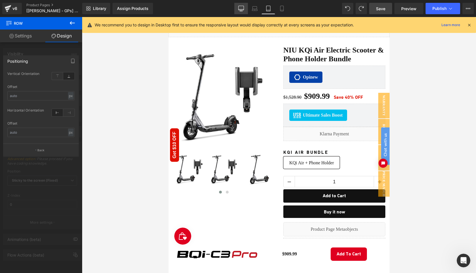
click at [242, 8] on icon at bounding box center [242, 9] width 6 height 6
click at [470, 26] on icon at bounding box center [469, 24] width 5 height 5
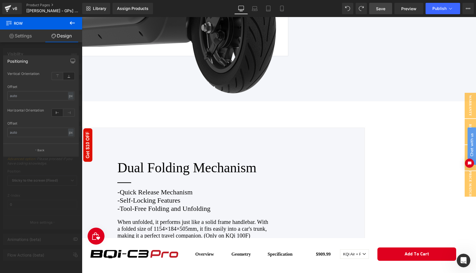
scroll to position [1021, 0]
